Goal: Task Accomplishment & Management: Complete application form

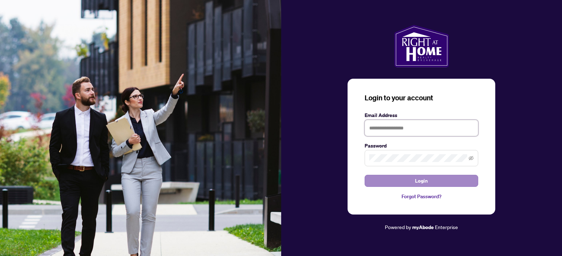
type input "**********"
click at [389, 177] on button "Login" at bounding box center [421, 181] width 114 height 12
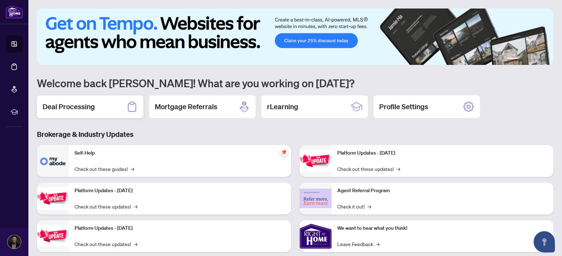
click at [102, 105] on div "Deal Processing" at bounding box center [90, 106] width 106 height 23
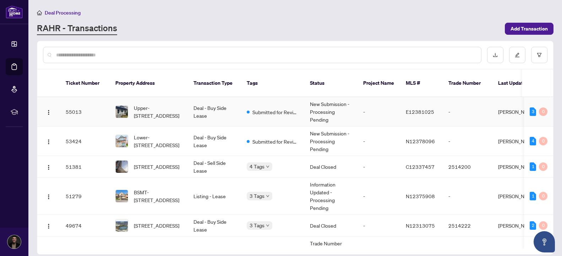
click at [234, 107] on td "Deal - Buy Side Lease" at bounding box center [214, 111] width 53 height 29
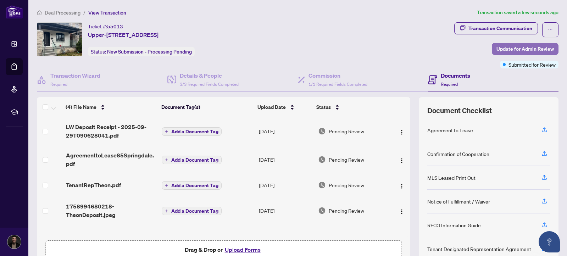
click at [528, 43] on span "Update for Admin Review" at bounding box center [525, 48] width 57 height 11
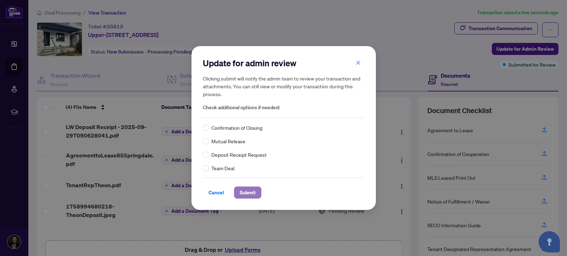
click at [240, 194] on span "Submit" at bounding box center [248, 192] width 16 height 11
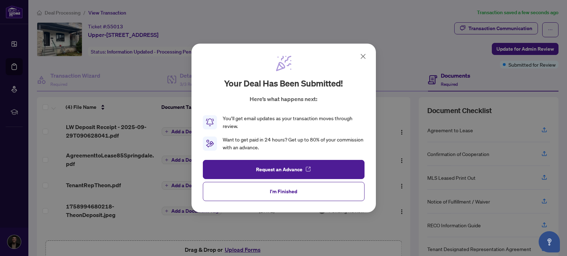
click at [362, 51] on div "Your deal has been submitted! Here’s what happens next: You’ll get email update…" at bounding box center [284, 128] width 184 height 169
click at [363, 61] on div "Your deal has been submitted! Here’s what happens next: You’ll get email update…" at bounding box center [284, 103] width 162 height 96
click at [363, 57] on icon at bounding box center [363, 56] width 9 height 9
